Goal: Navigation & Orientation: Go to known website

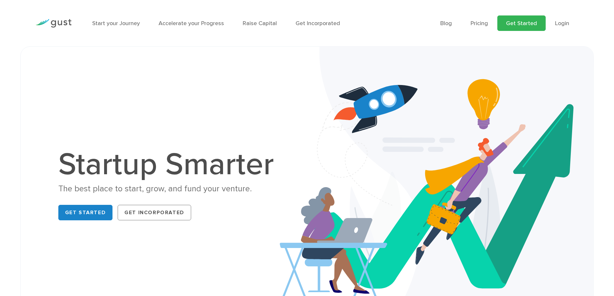
click at [521, 24] on link "Get Started" at bounding box center [522, 22] width 48 height 15
click at [554, 25] on ul "Blog FAQ Pricing Get Started Login Login" at bounding box center [509, 22] width 138 height 15
click at [558, 26] on link "Login" at bounding box center [562, 23] width 14 height 7
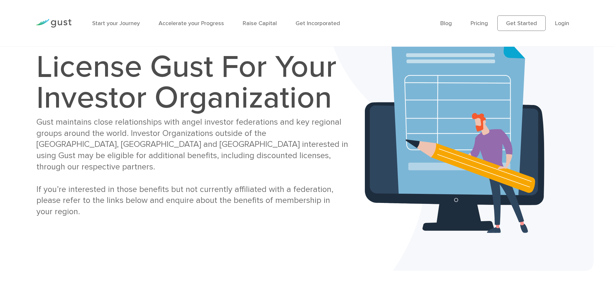
scroll to position [13, 0]
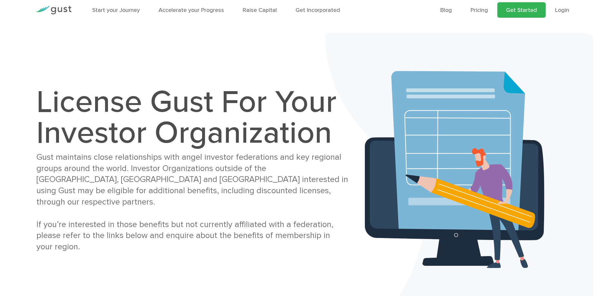
click at [518, 4] on link "Get Started" at bounding box center [522, 9] width 48 height 15
